Goal: Contribute content

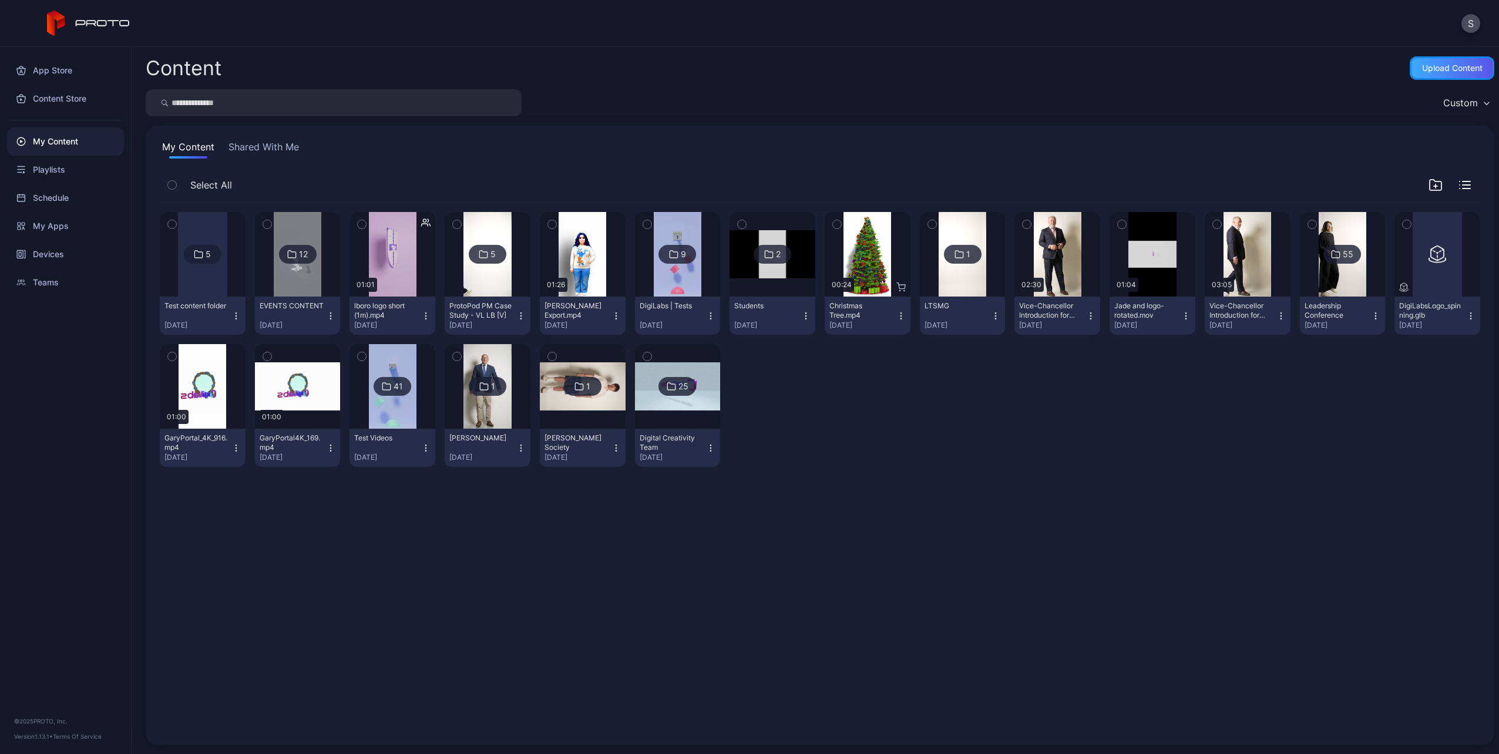
click at [1432, 75] on div "Upload Content" at bounding box center [1452, 68] width 85 height 24
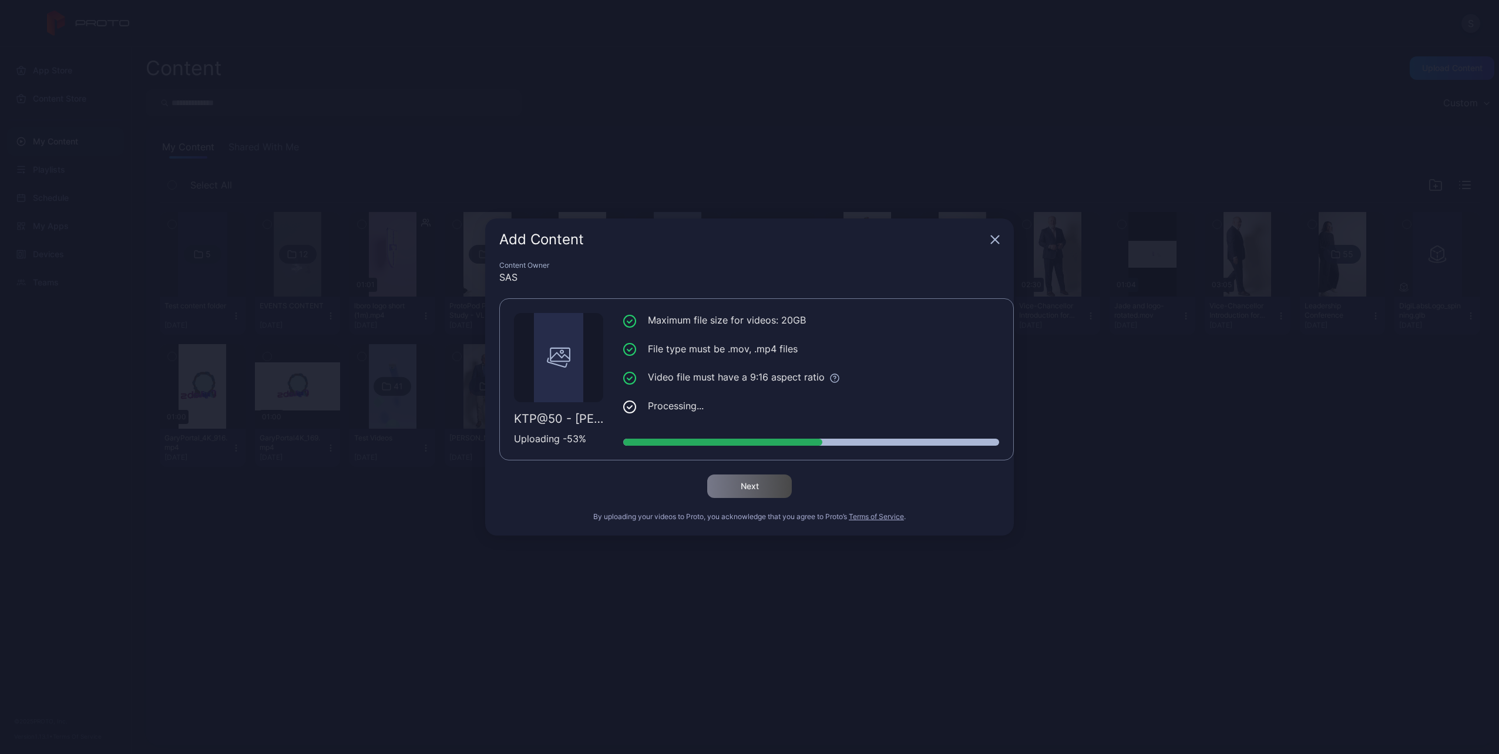
click at [842, 227] on div "Add Content" at bounding box center [749, 240] width 529 height 42
click at [807, 386] on ul "Maximum file size for videos: 20GB File type must be .mov, .mp4 files Video fil…" at bounding box center [811, 363] width 376 height 100
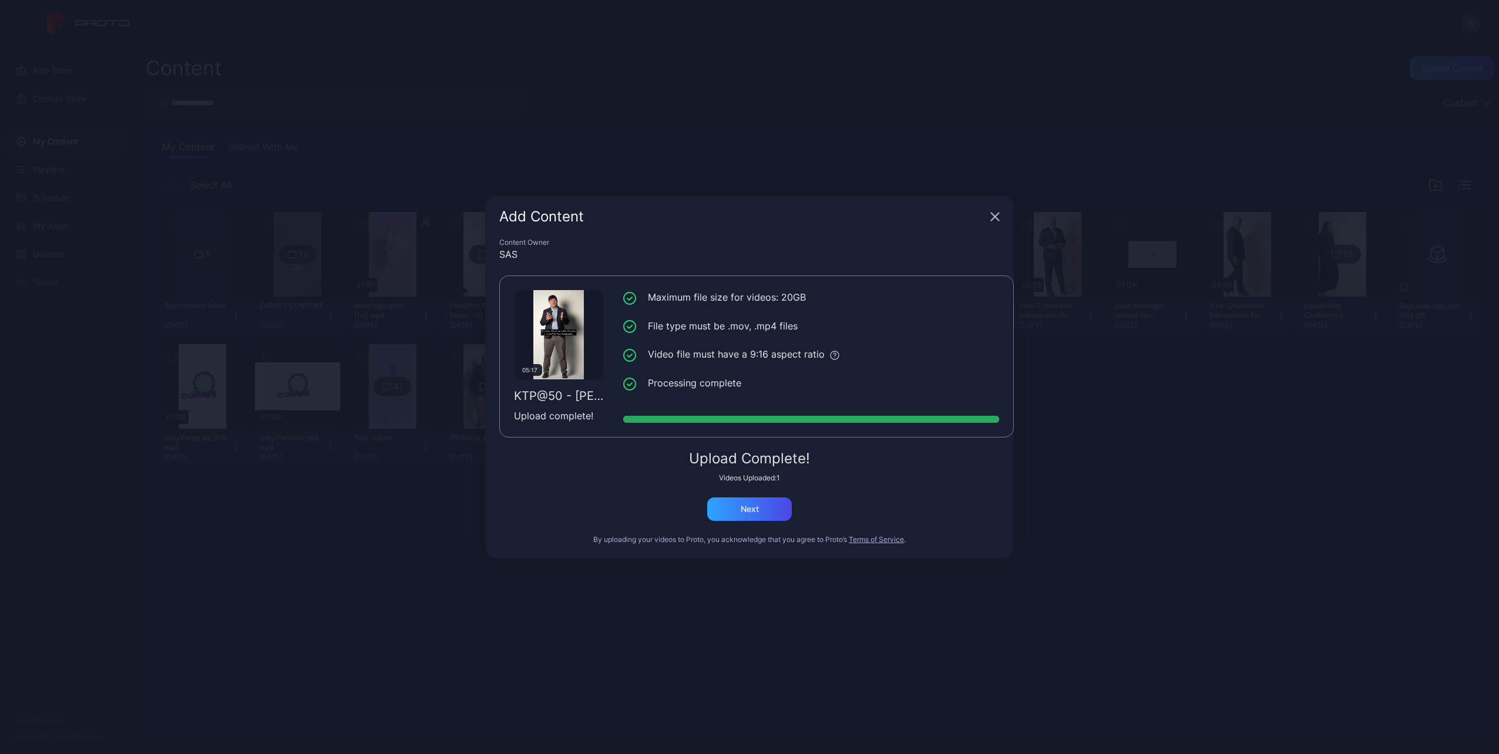
click at [725, 521] on div "Content Owner SAS 05:17 KTP@50 - [PERSON_NAME] V3.mp4 Upload complete! Maximum …" at bounding box center [749, 398] width 529 height 321
click at [726, 518] on div "Next" at bounding box center [749, 510] width 85 height 24
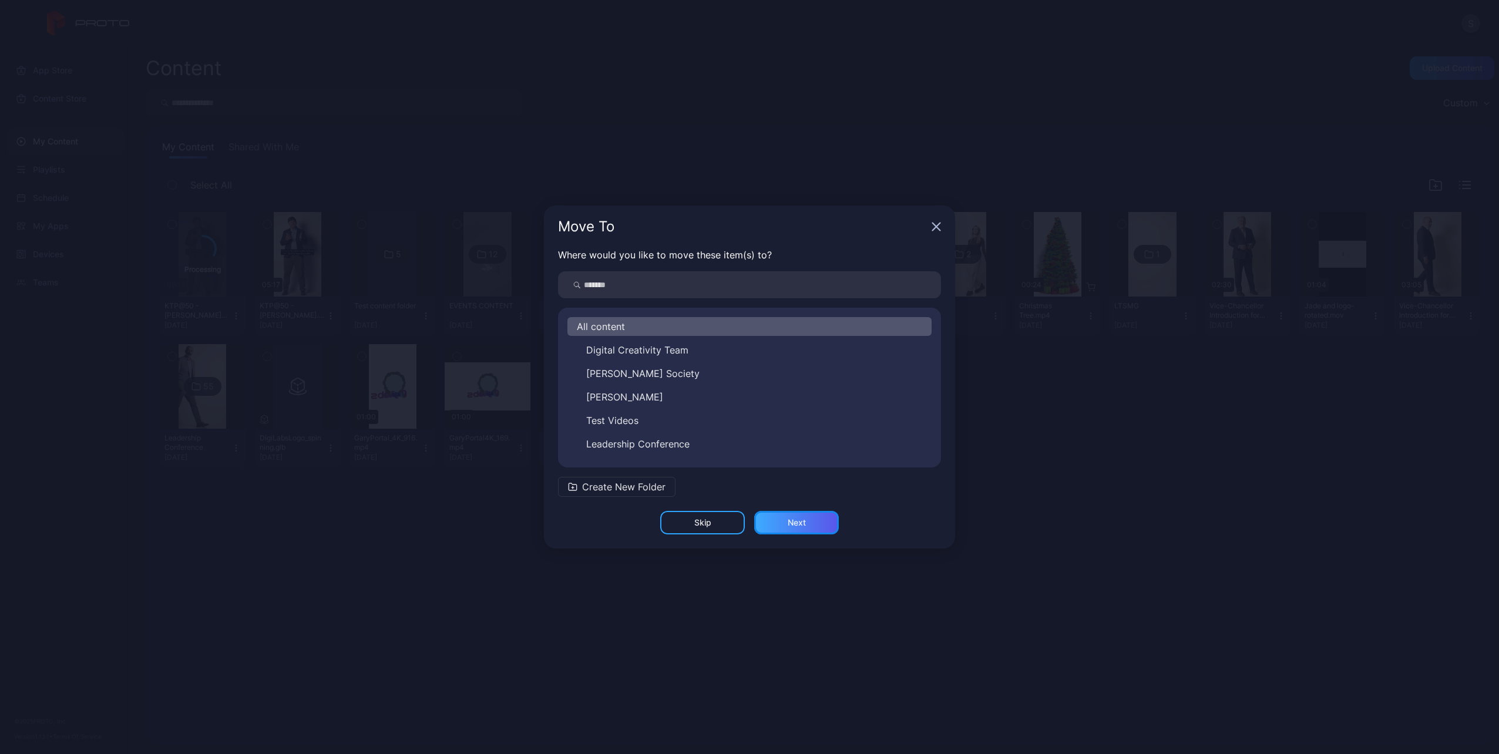
click at [777, 516] on div "Next" at bounding box center [796, 523] width 85 height 24
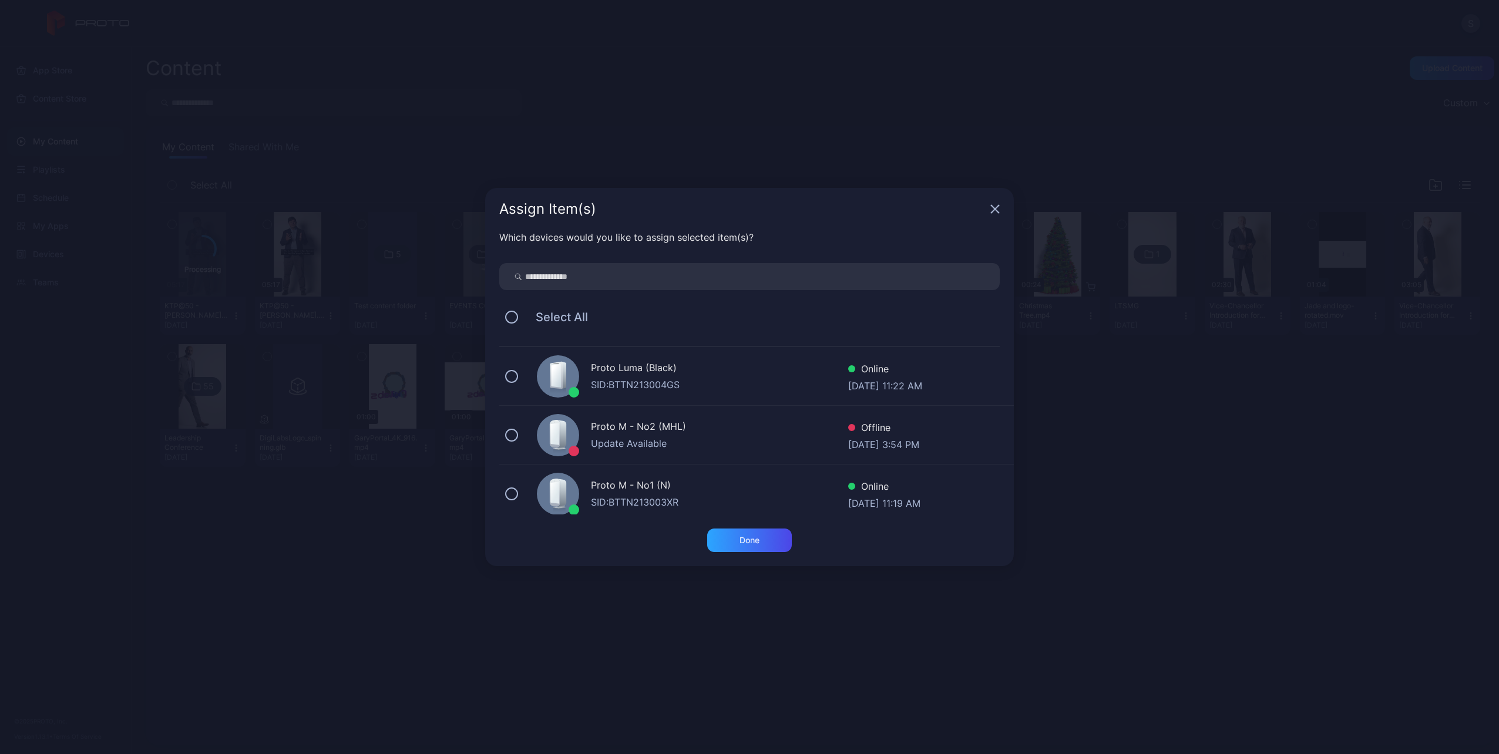
click at [650, 373] on div "Proto Luma (Black)" at bounding box center [719, 369] width 257 height 17
click at [760, 539] on div "Done" at bounding box center [750, 540] width 20 height 9
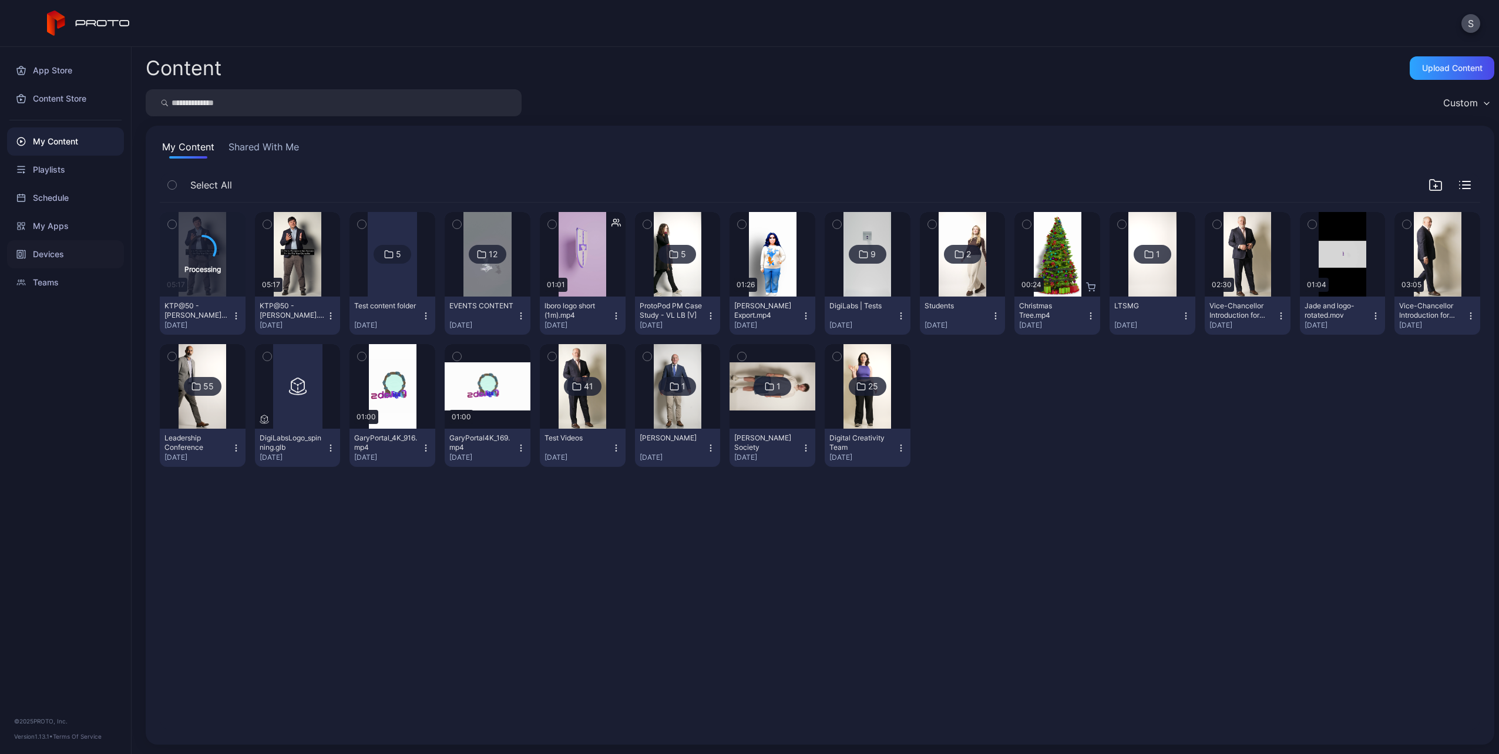
click at [56, 259] on div "Devices" at bounding box center [65, 254] width 117 height 28
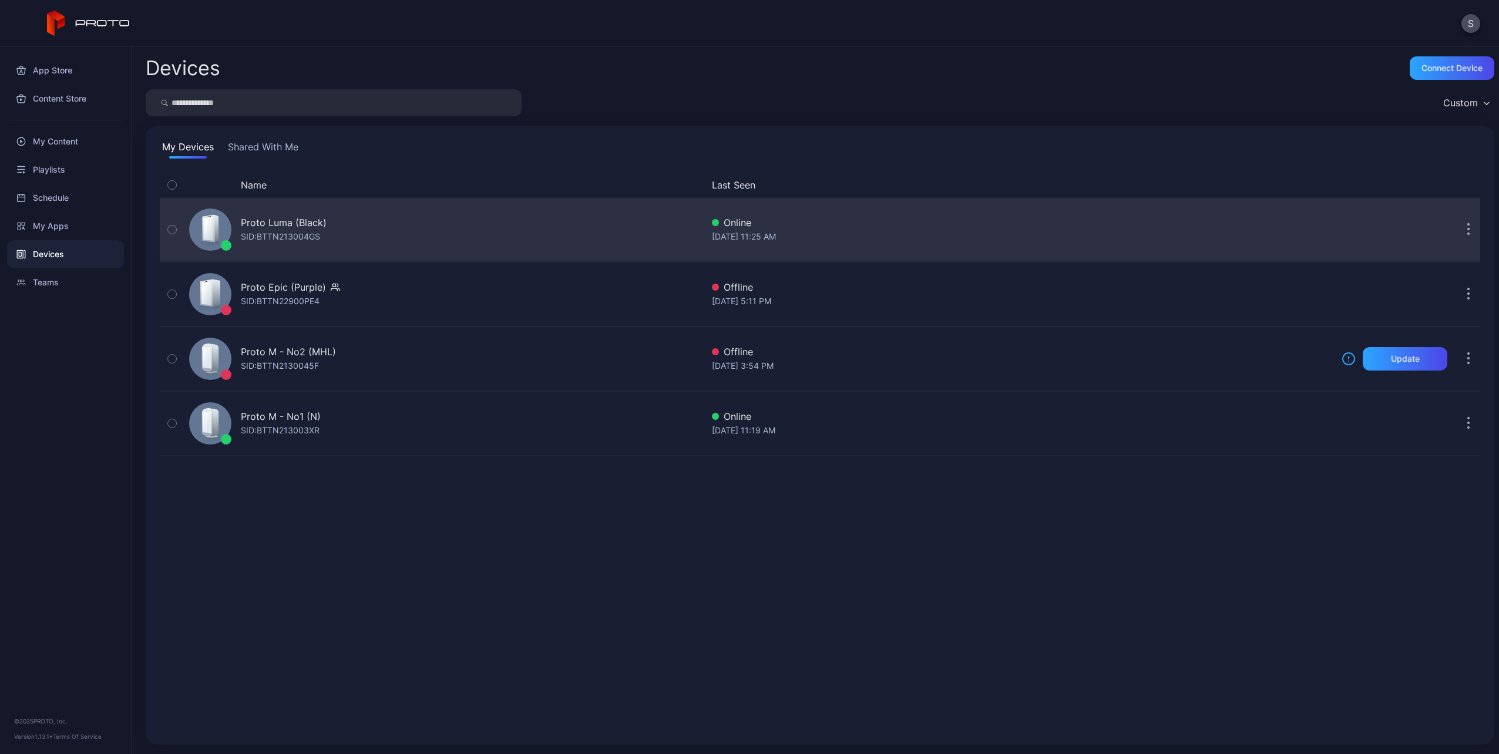
click at [308, 223] on div "Proto Luma (Black)" at bounding box center [284, 223] width 86 height 14
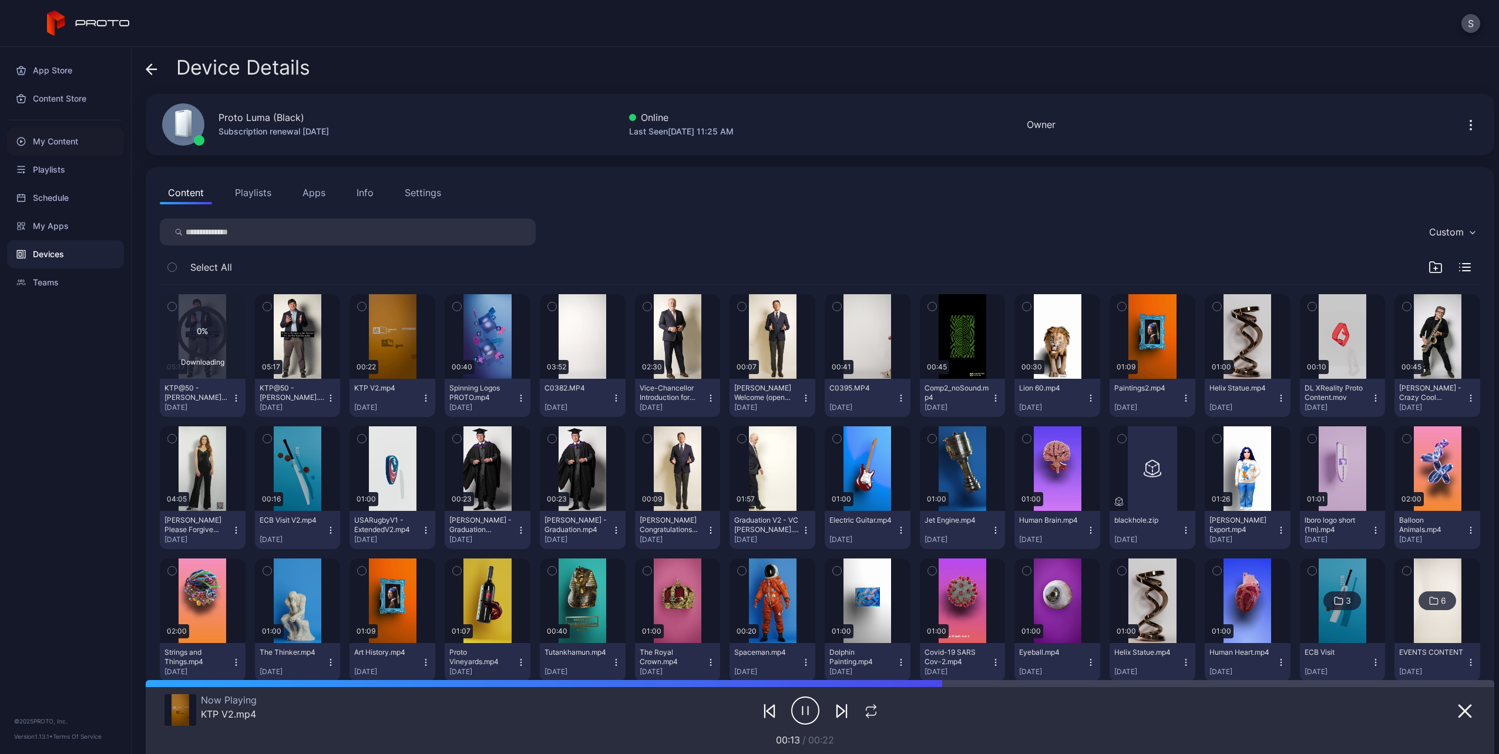
click at [59, 148] on div "My Content" at bounding box center [65, 141] width 117 height 28
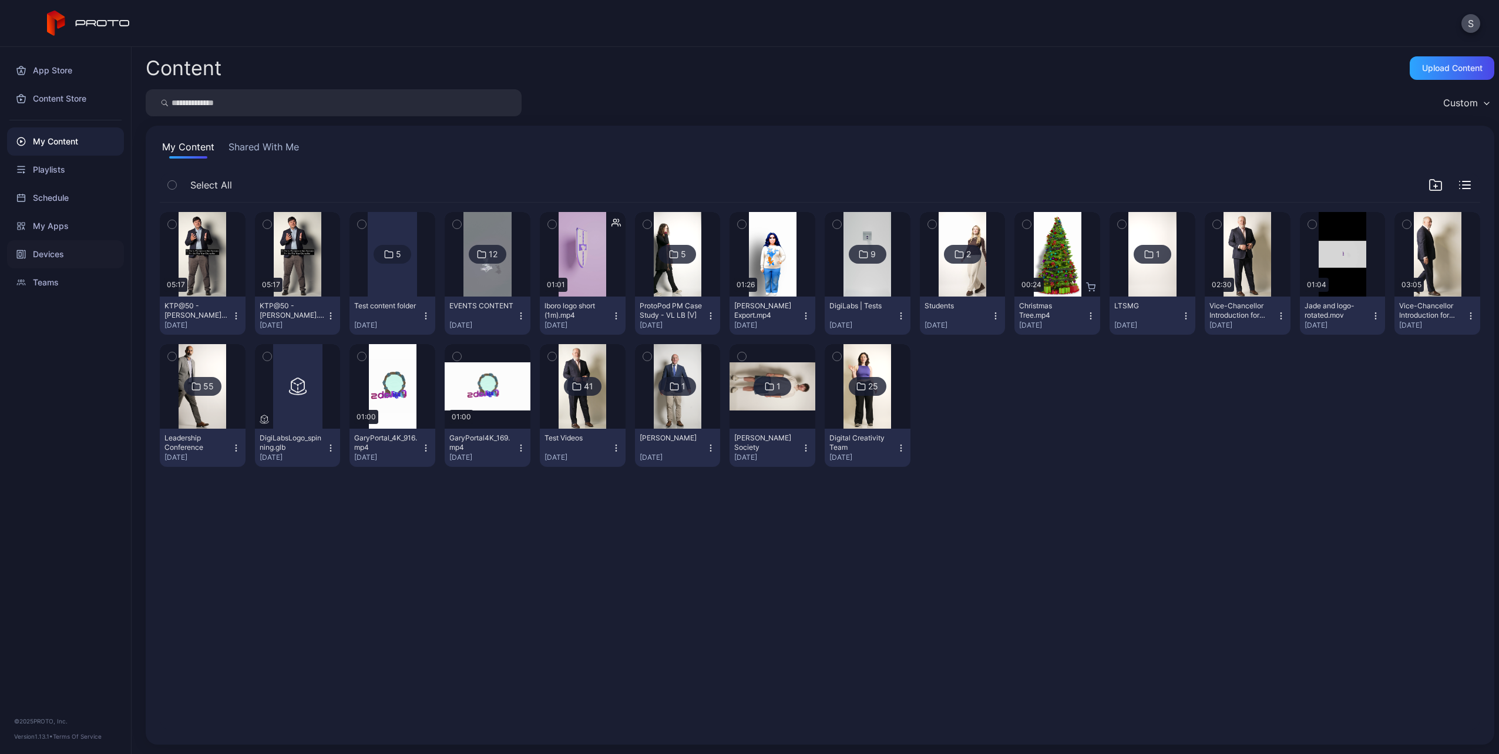
click at [49, 251] on div "Devices" at bounding box center [65, 254] width 117 height 28
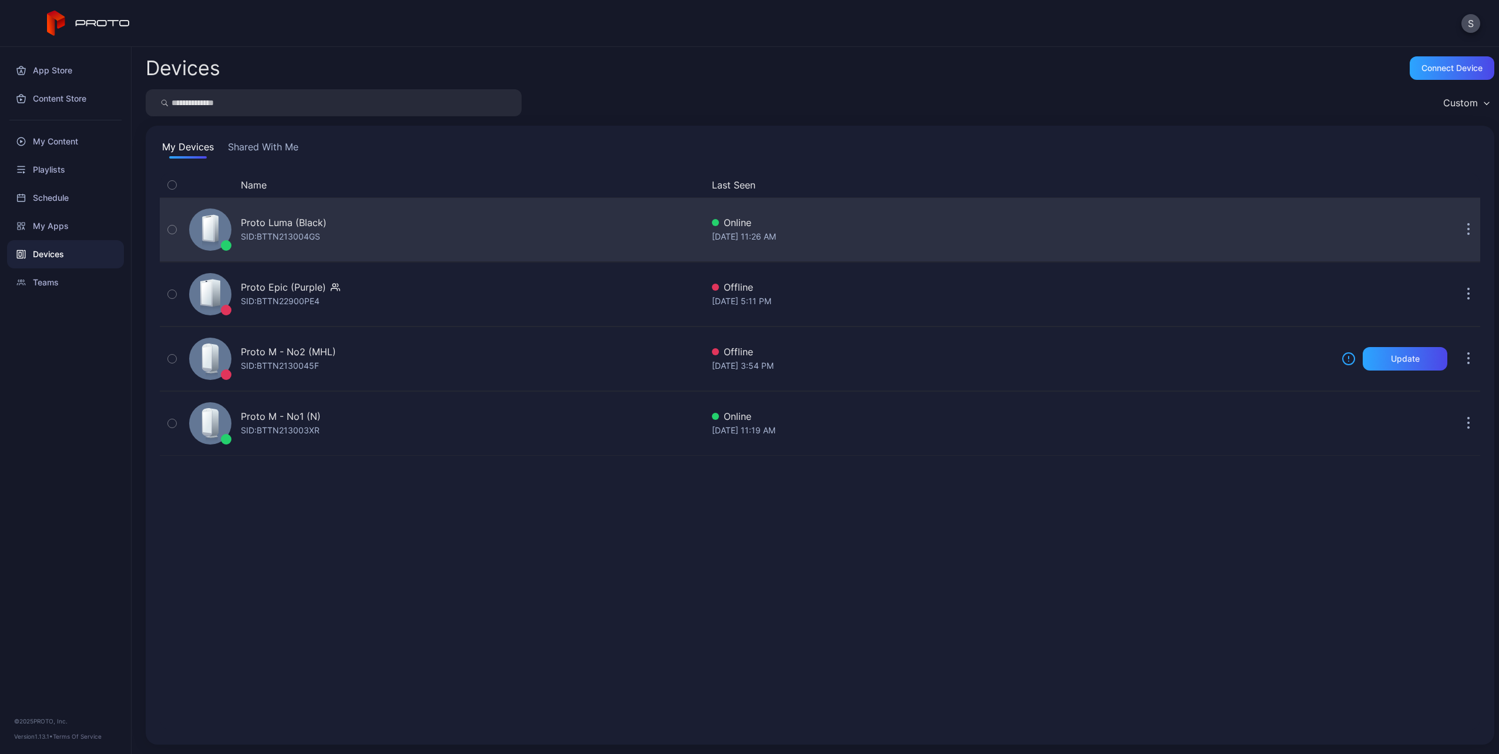
click at [250, 224] on div "Proto Luma (Black)" at bounding box center [284, 223] width 86 height 14
